Goal: Navigation & Orientation: Go to known website

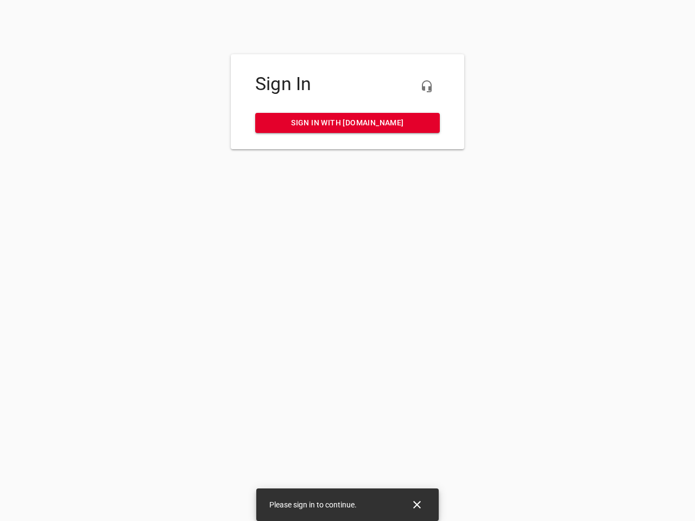
click at [427, 86] on icon "button" at bounding box center [426, 86] width 13 height 13
click at [417, 505] on icon "Close" at bounding box center [417, 505] width 8 height 8
